Goal: Information Seeking & Learning: Learn about a topic

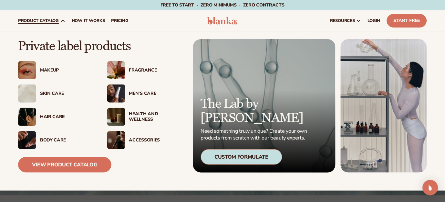
click at [57, 92] on div "Skin Care" at bounding box center [67, 93] width 54 height 5
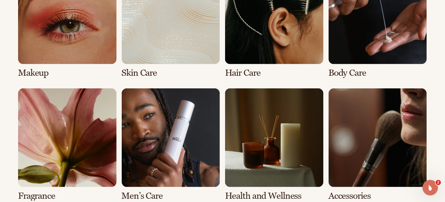
scroll to position [521, 0]
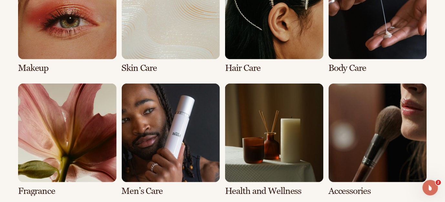
click at [140, 50] on link "2 / 8" at bounding box center [171, 17] width 99 height 112
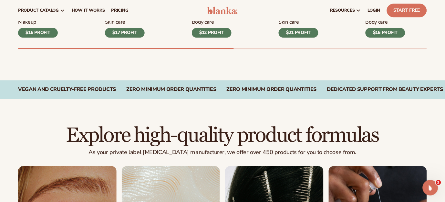
scroll to position [207, 0]
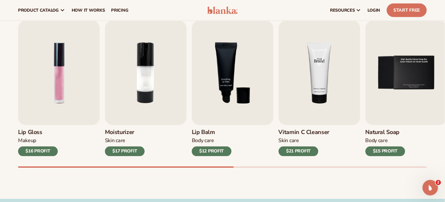
click at [316, 80] on img "4 / 9" at bounding box center [320, 73] width 82 height 104
click at [304, 129] on h3 "Vitamin C Cleanser" at bounding box center [304, 132] width 51 height 7
click at [313, 80] on img "4 / 9" at bounding box center [320, 73] width 82 height 104
click at [319, 78] on img "4 / 9" at bounding box center [320, 73] width 82 height 104
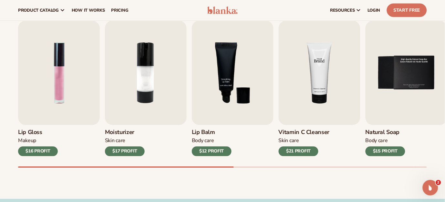
click at [319, 78] on img "4 / 9" at bounding box center [320, 73] width 82 height 104
click at [58, 73] on img "1 / 9" at bounding box center [59, 73] width 82 height 104
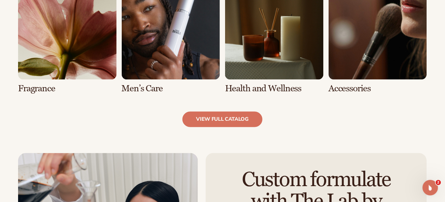
scroll to position [637, 0]
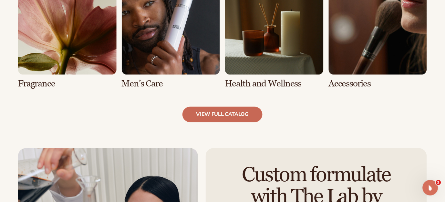
click at [221, 115] on link "view full catalog" at bounding box center [223, 115] width 80 height 16
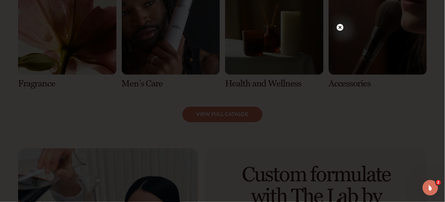
click at [341, 29] on circle at bounding box center [340, 27] width 7 height 7
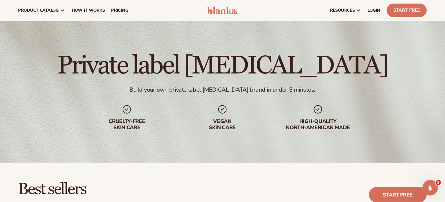
scroll to position [0, 0]
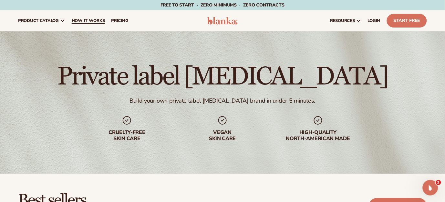
click at [89, 21] on span "How It Works" at bounding box center [88, 20] width 33 height 5
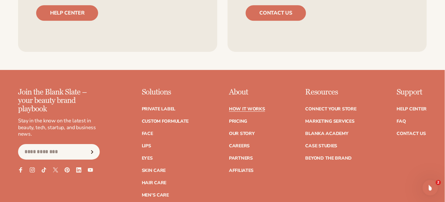
scroll to position [1390, 0]
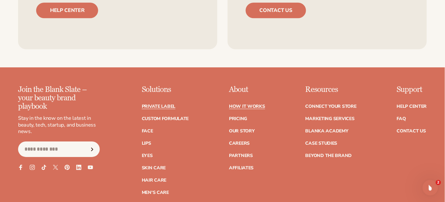
click at [157, 104] on link "Private label" at bounding box center [159, 106] width 34 height 5
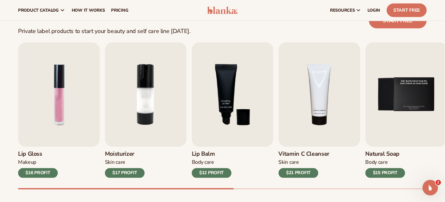
scroll to position [183, 0]
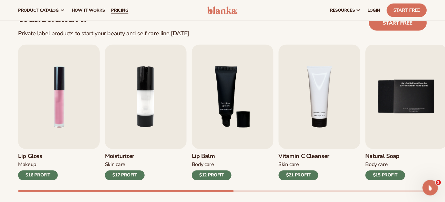
click at [118, 9] on span "pricing" at bounding box center [119, 10] width 17 height 5
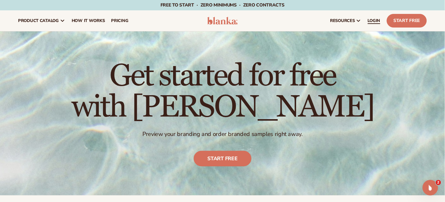
click at [376, 20] on span "LOGIN" at bounding box center [374, 20] width 13 height 5
